Goal: Transaction & Acquisition: Purchase product/service

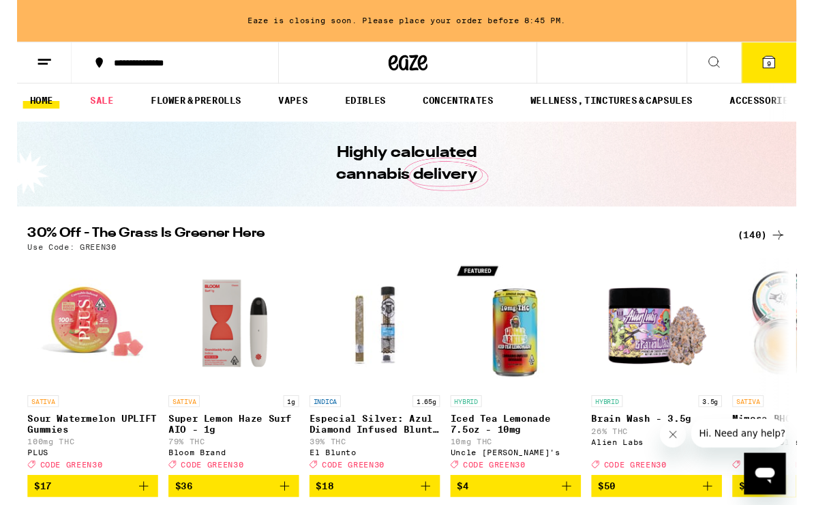
click at [387, 98] on link "EDIBLES" at bounding box center [363, 105] width 57 height 16
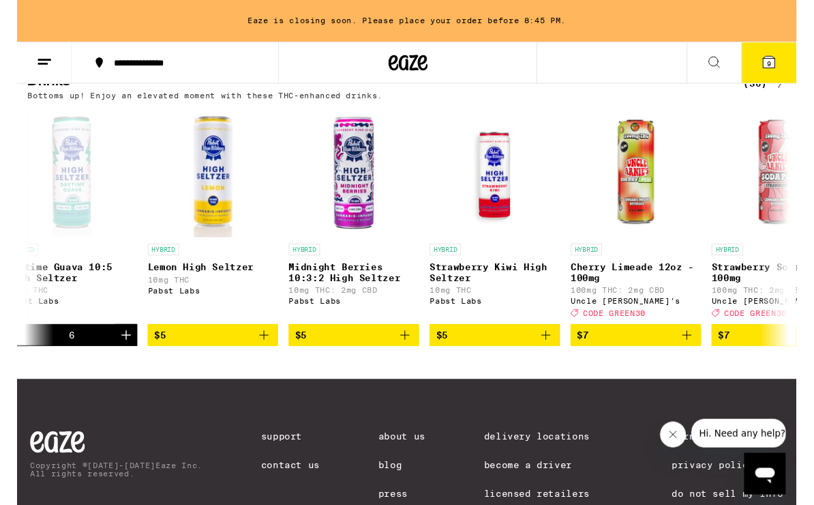
scroll to position [0, 320]
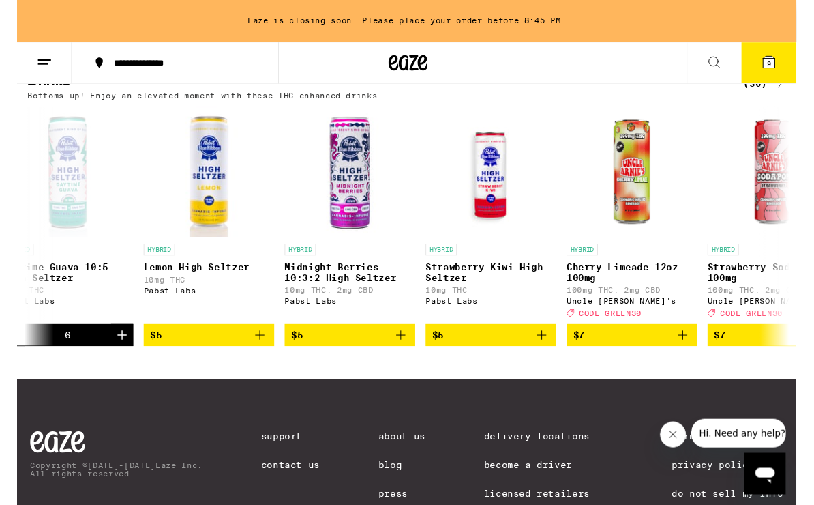
click at [400, 358] on icon "Add to bag" at bounding box center [401, 350] width 16 height 16
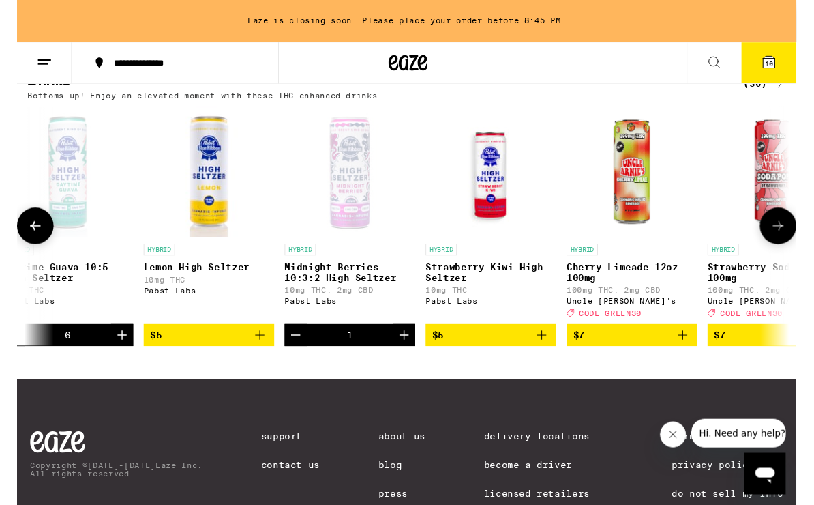
click at [409, 358] on icon "Increment" at bounding box center [404, 350] width 16 height 16
click at [404, 355] on icon "Increment" at bounding box center [405, 350] width 10 height 10
click at [406, 358] on icon "Increment" at bounding box center [404, 350] width 16 height 16
click at [407, 358] on icon "Increment" at bounding box center [404, 350] width 16 height 16
click at [404, 355] on icon "Increment" at bounding box center [405, 350] width 10 height 10
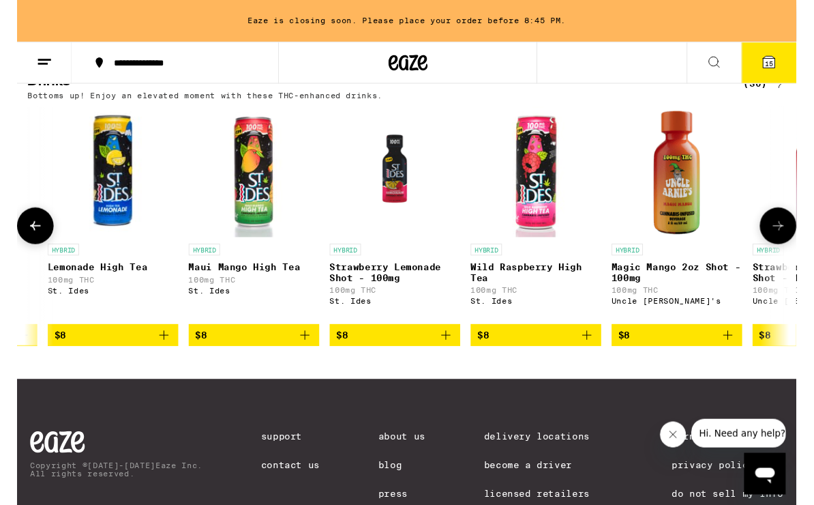
scroll to position [0, 1747]
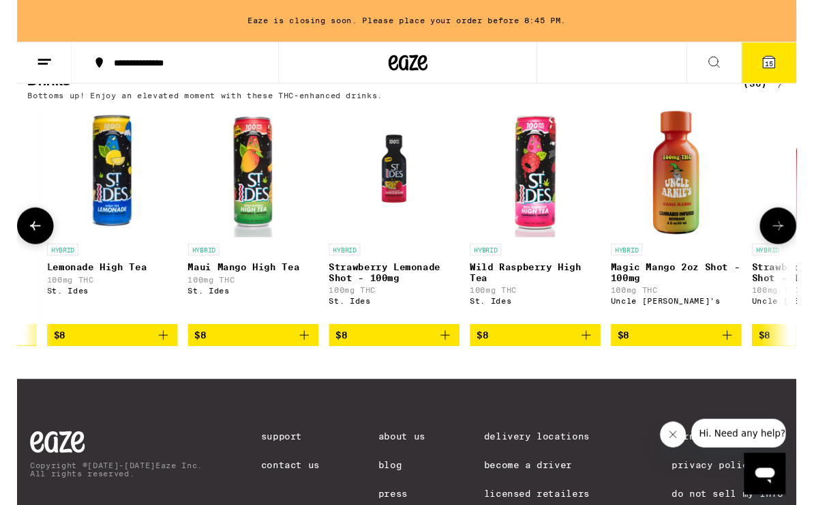
click at [245, 217] on img "Open page for Maui Mango High Tea from St. Ides" at bounding box center [247, 179] width 136 height 136
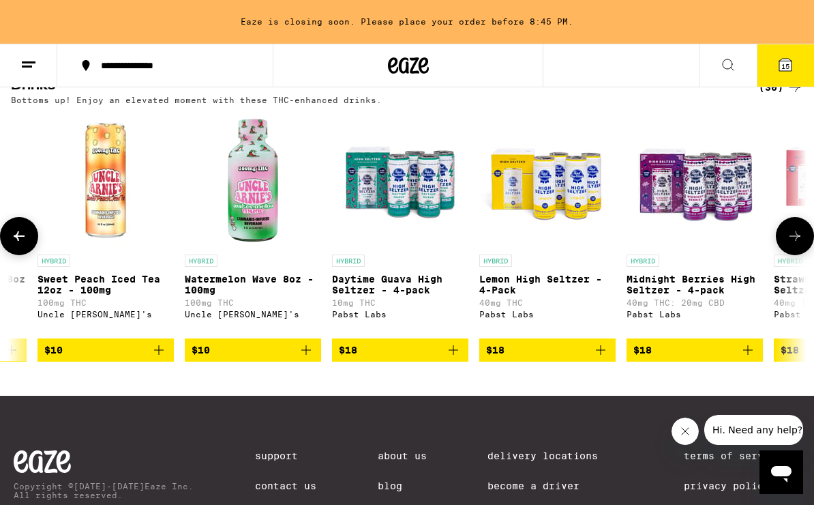
scroll to position [0, 3067]
click at [449, 358] on icon "Add to bag" at bounding box center [453, 350] width 16 height 16
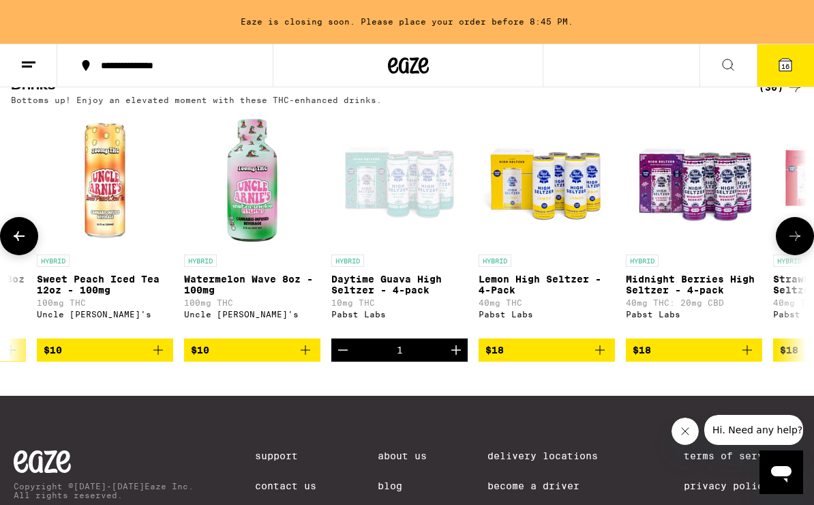
click at [605, 358] on icon "Add to bag" at bounding box center [600, 350] width 16 height 16
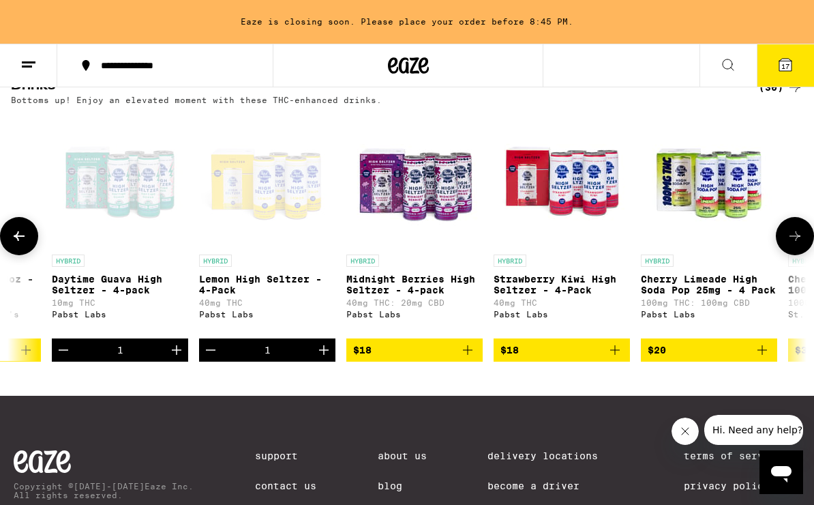
scroll to position [0, 3346]
click at [473, 355] on icon "Add to bag" at bounding box center [469, 350] width 10 height 10
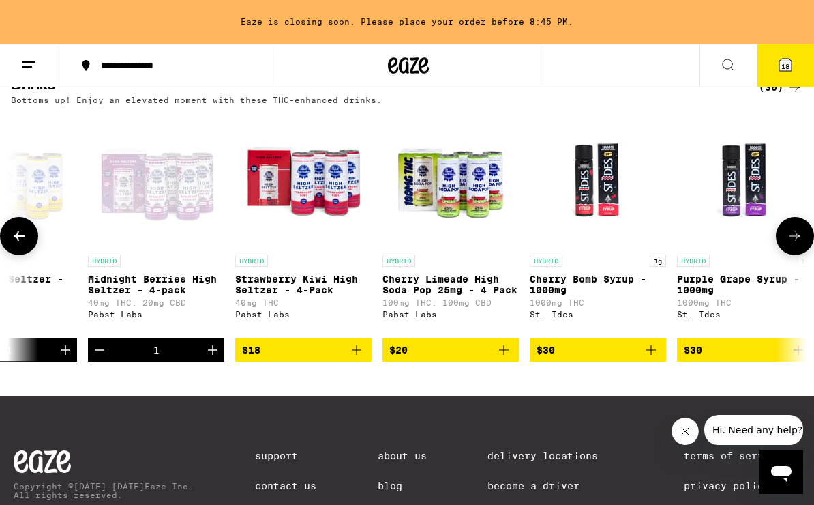
scroll to position [0, 3602]
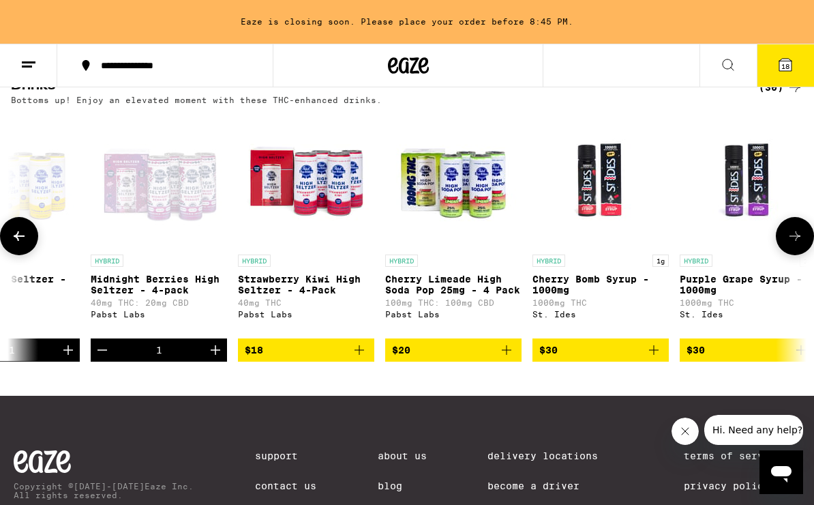
click at [511, 358] on icon "Add to bag" at bounding box center [506, 350] width 16 height 16
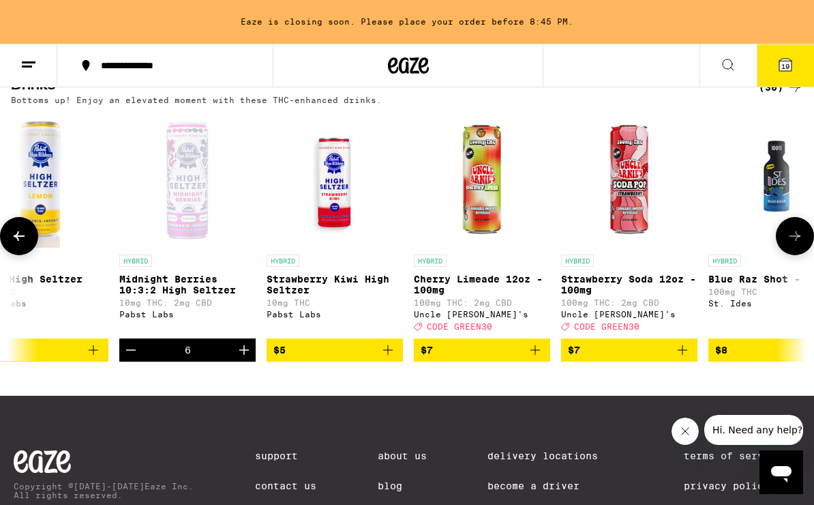
scroll to position [0, 447]
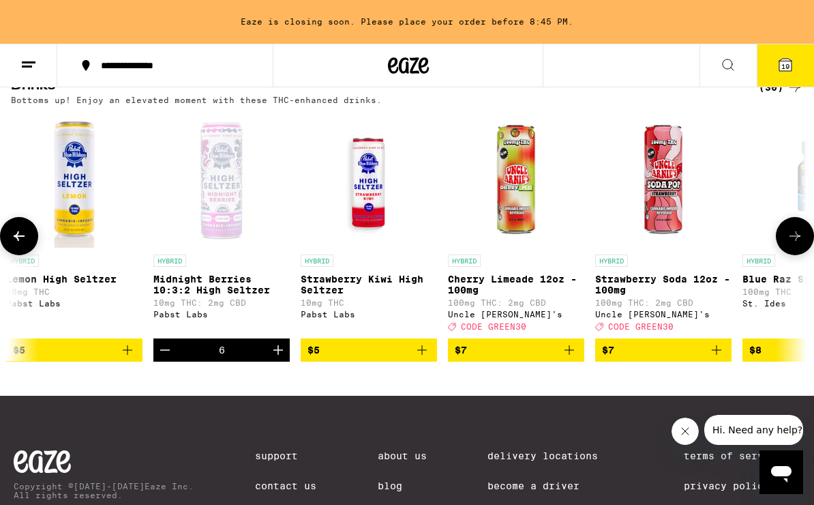
click at [168, 358] on icon "Decrement" at bounding box center [165, 350] width 16 height 16
click at [162, 358] on icon "Decrement" at bounding box center [165, 350] width 16 height 16
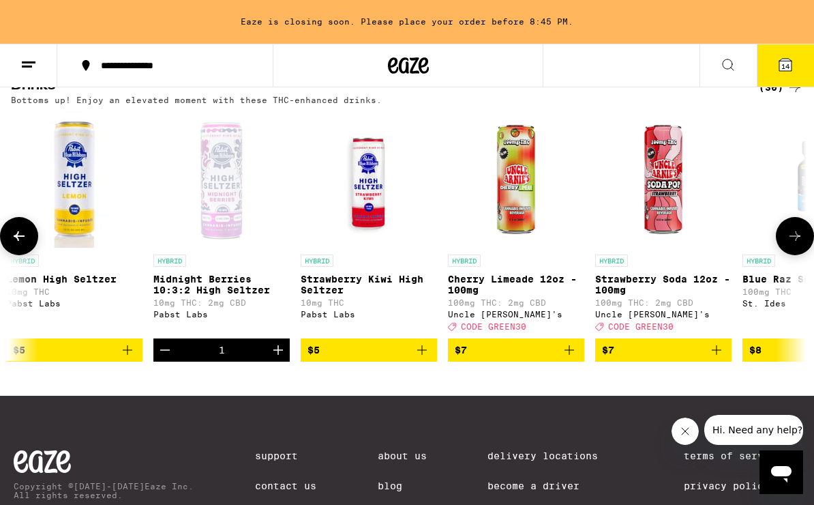
click at [165, 358] on icon "Decrement" at bounding box center [165, 350] width 16 height 16
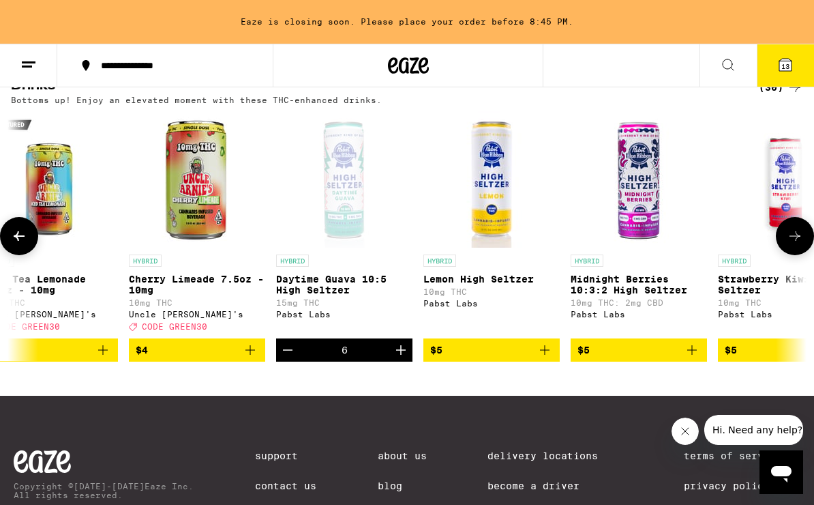
scroll to position [0, 47]
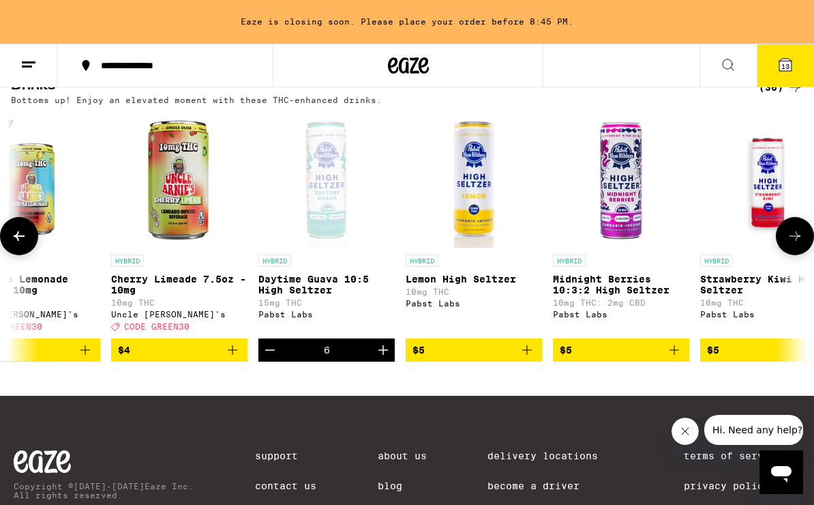
click at [272, 358] on icon "Decrement" at bounding box center [270, 350] width 16 height 16
click at [269, 358] on icon "Decrement" at bounding box center [270, 350] width 16 height 16
click at [271, 358] on icon "Decrement" at bounding box center [270, 350] width 16 height 16
click at [269, 350] on icon "Decrement" at bounding box center [270, 350] width 10 height 0
click at [274, 350] on icon "Decrement" at bounding box center [270, 350] width 10 height 0
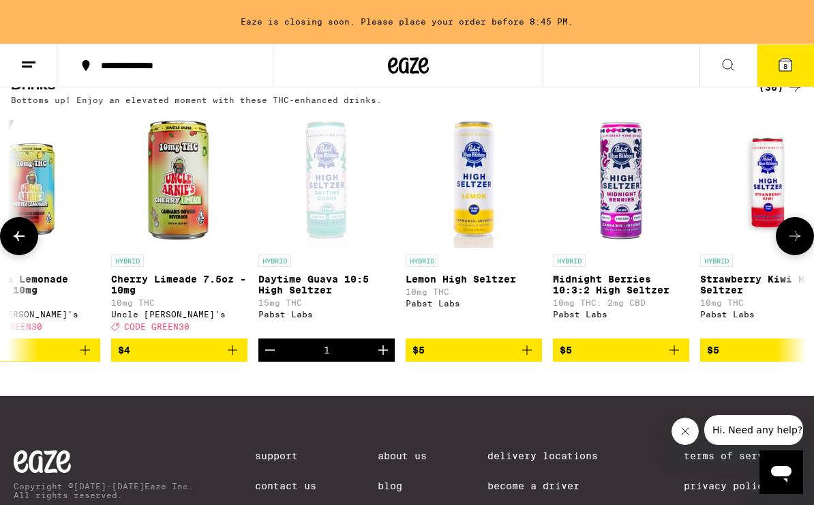
click at [281, 361] on button "Decrement" at bounding box center [269, 349] width 23 height 23
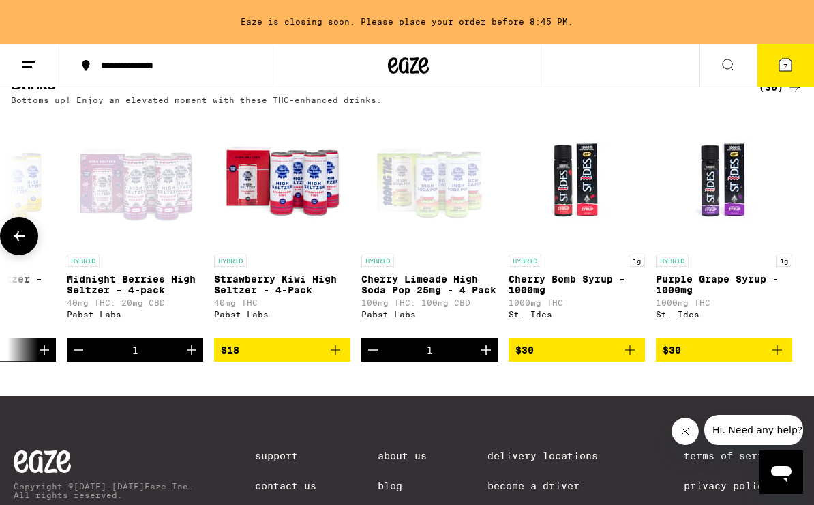
scroll to position [0, 3626]
click at [783, 67] on span "7" at bounding box center [785, 66] width 4 height 8
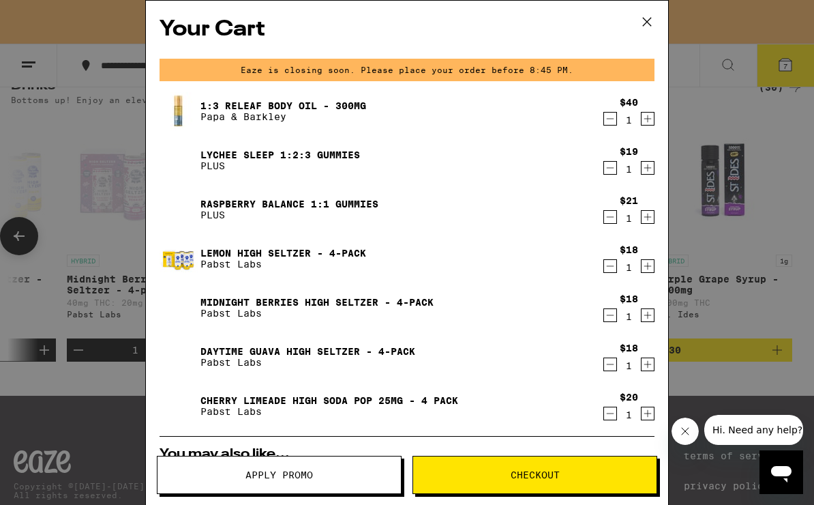
click at [609, 164] on icon "Decrement" at bounding box center [610, 168] width 12 height 16
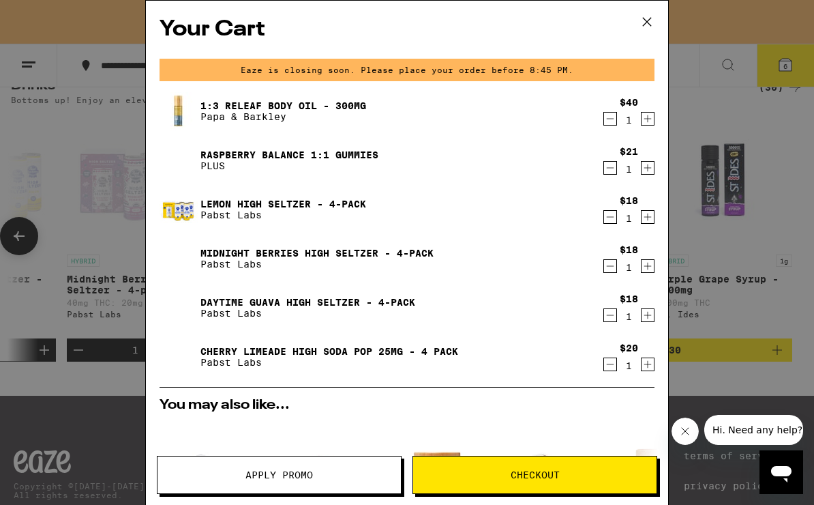
click at [606, 166] on icon "Decrement" at bounding box center [610, 168] width 12 height 16
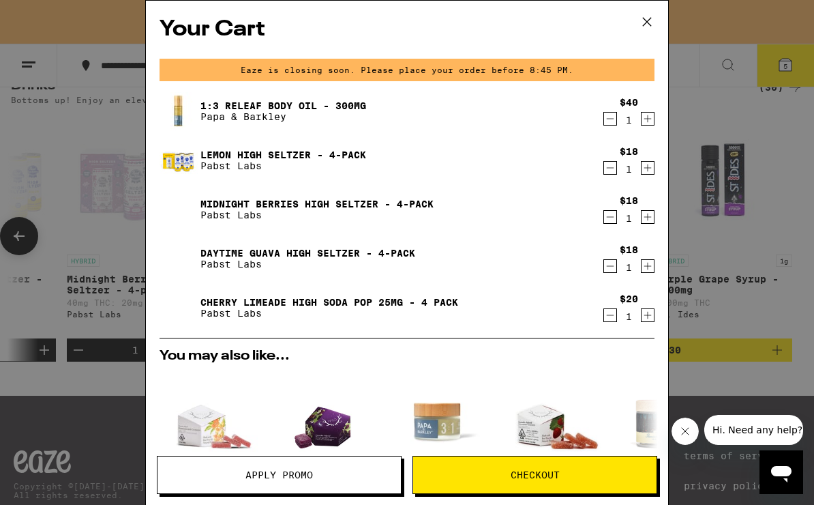
click at [791, 337] on div "Your Cart Eaze is closing soon. Please place your order before 8:45 PM. 1:3 Rel…" at bounding box center [407, 252] width 814 height 505
